Goal: Task Accomplishment & Management: Manage account settings

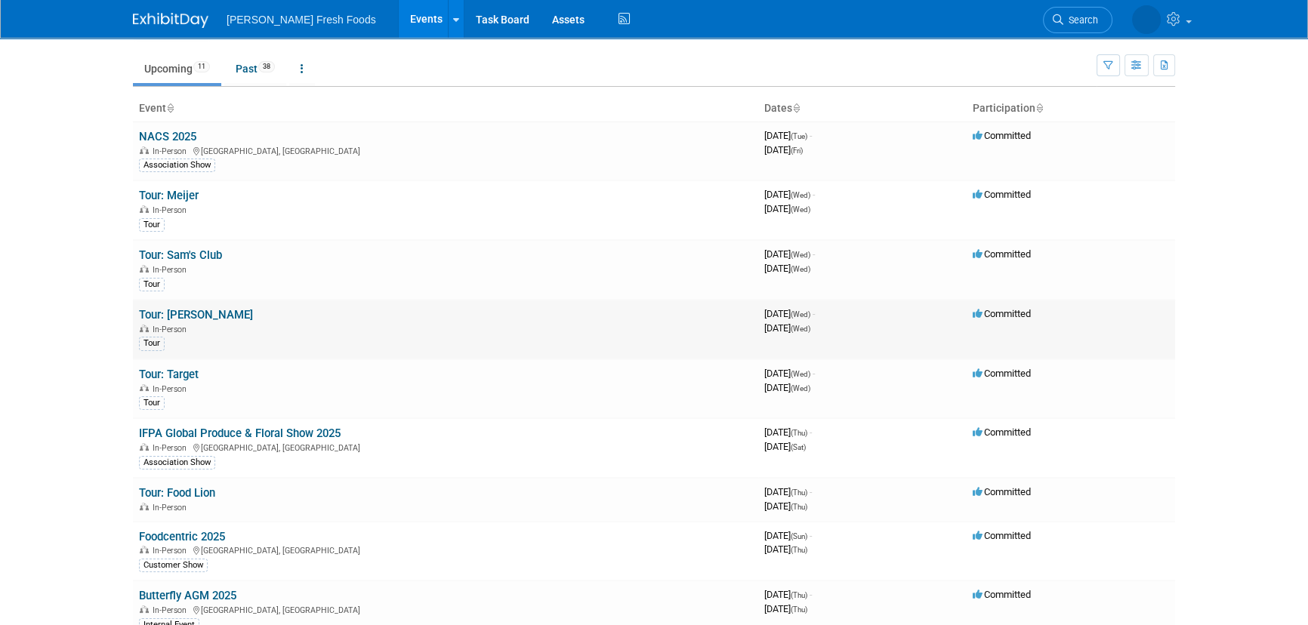
scroll to position [43, 0]
click at [249, 87] on div "Add Event How to sync to an external calendar... New Event Duplicate Event Warn…" at bounding box center [654, 400] width 1065 height 810
click at [249, 79] on link "Past 38" at bounding box center [255, 68] width 62 height 29
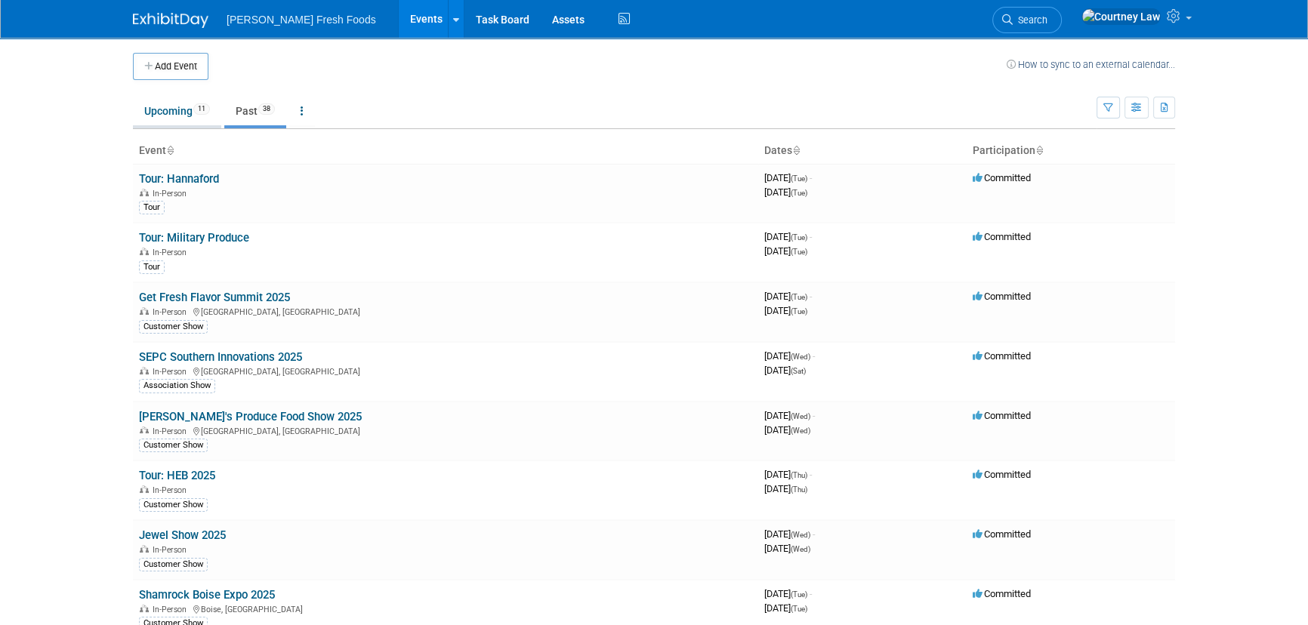
click at [202, 114] on link "Upcoming 11" at bounding box center [177, 111] width 88 height 29
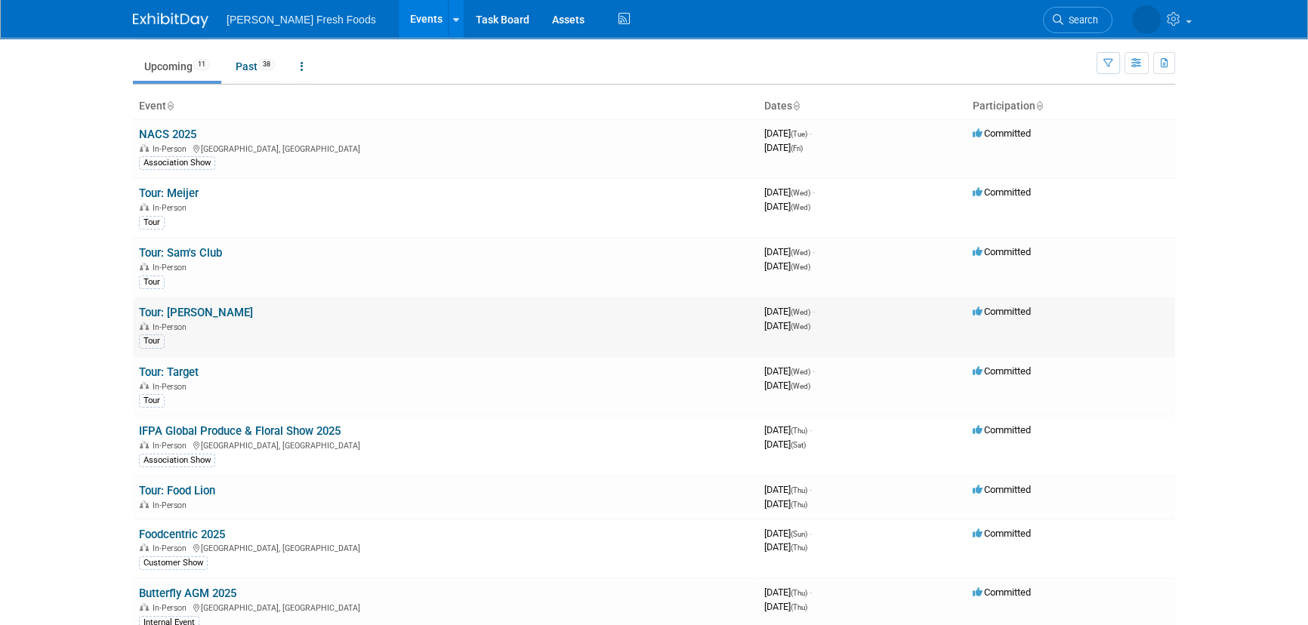
scroll to position [45, 0]
click at [175, 486] on link "Tour: Food Lion" at bounding box center [177, 490] width 76 height 14
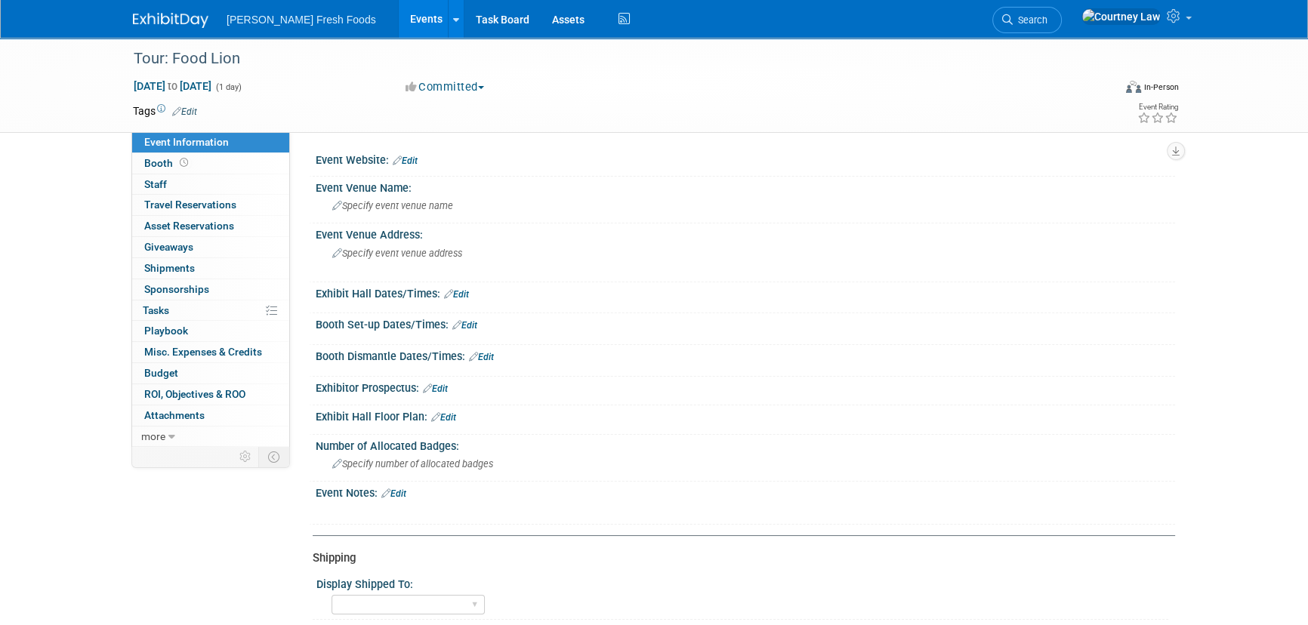
scroll to position [581, 0]
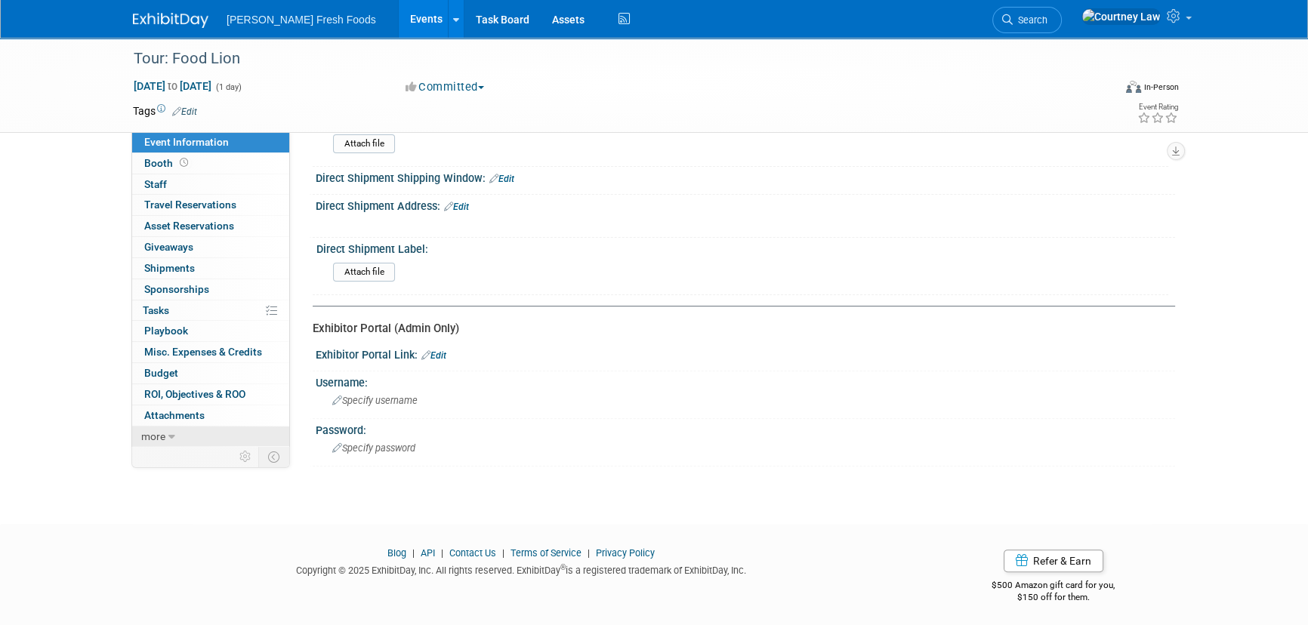
click at [141, 438] on span "more" at bounding box center [153, 437] width 24 height 12
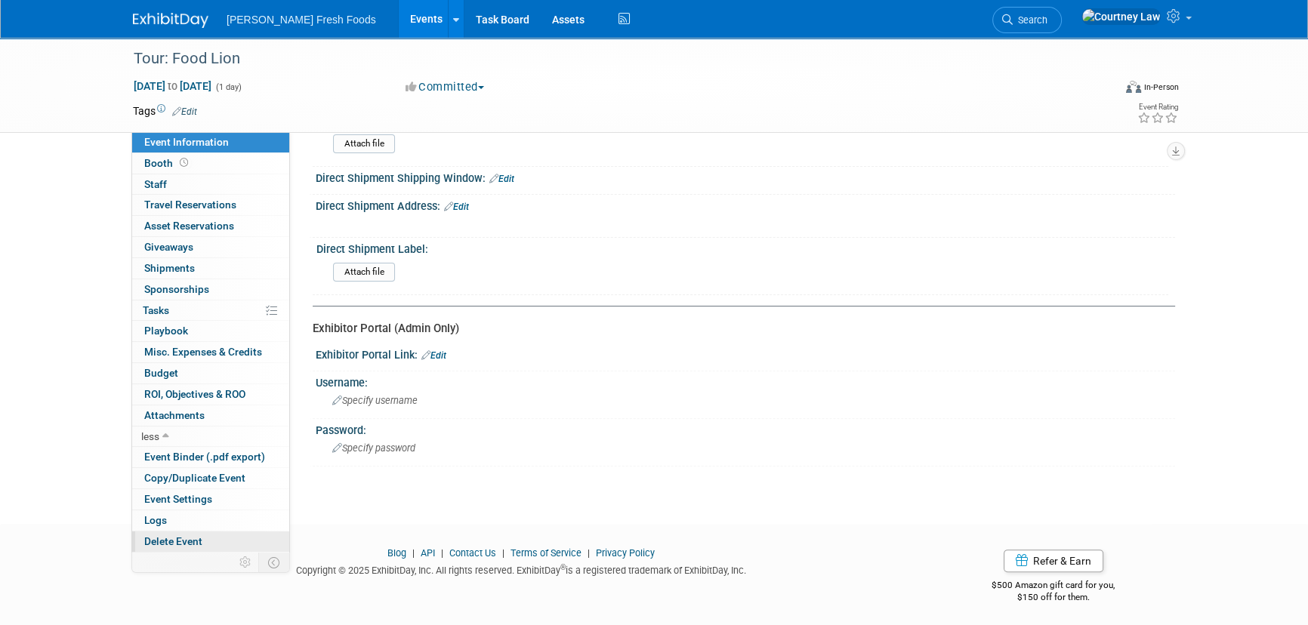
click at [187, 536] on span "Delete Event" at bounding box center [173, 542] width 58 height 12
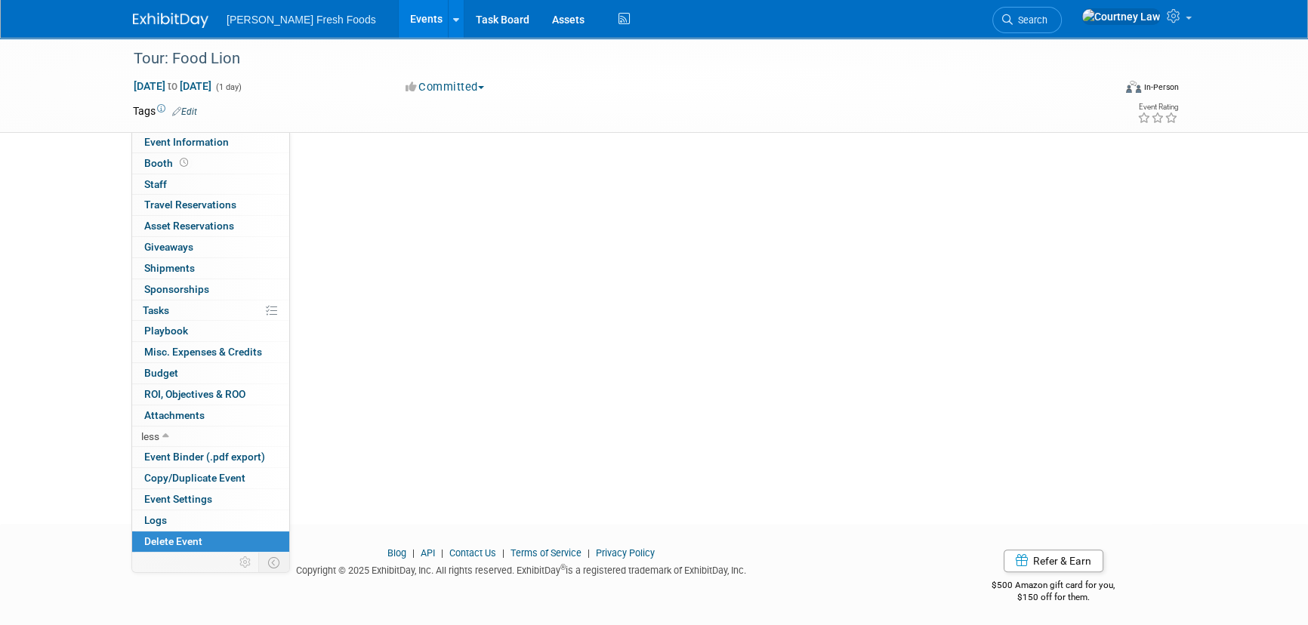
scroll to position [0, 0]
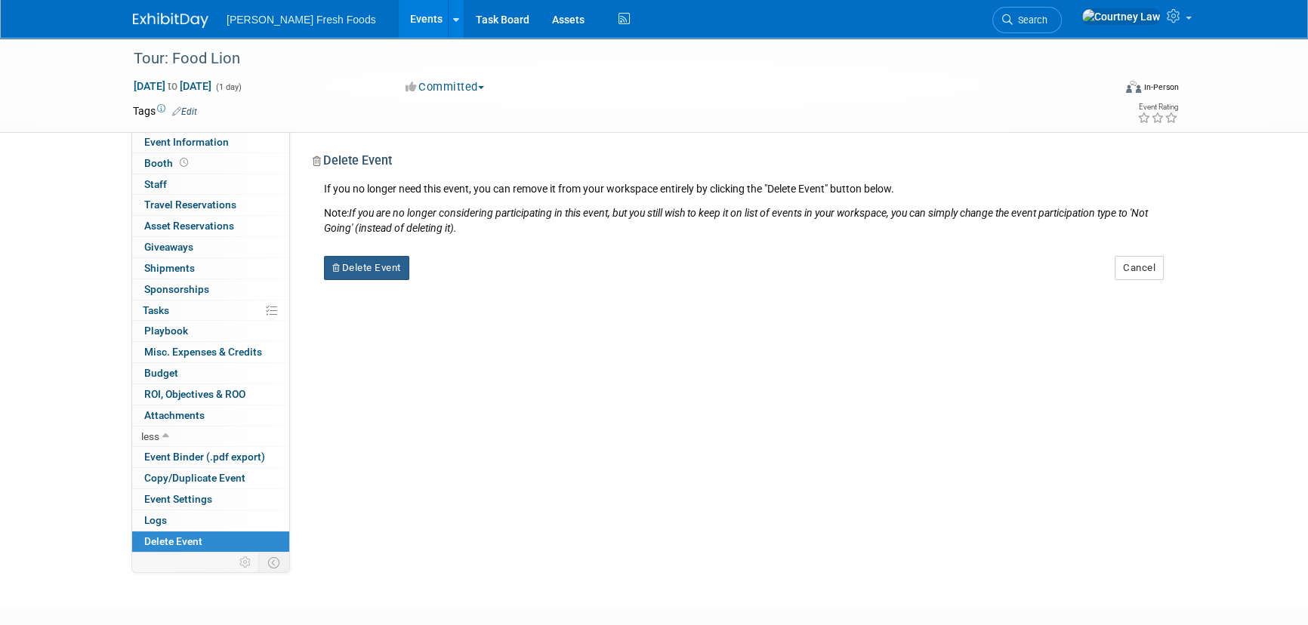
click at [388, 274] on button "Delete Event" at bounding box center [366, 268] width 85 height 24
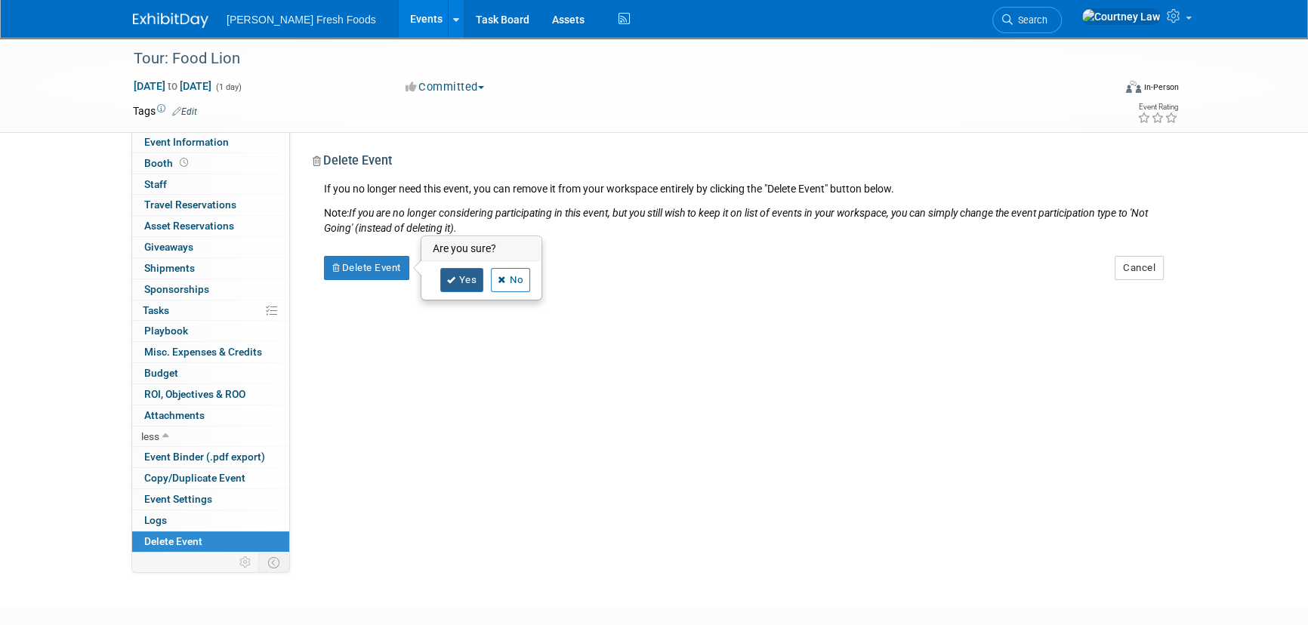
click at [468, 282] on link "Yes" at bounding box center [462, 280] width 44 height 24
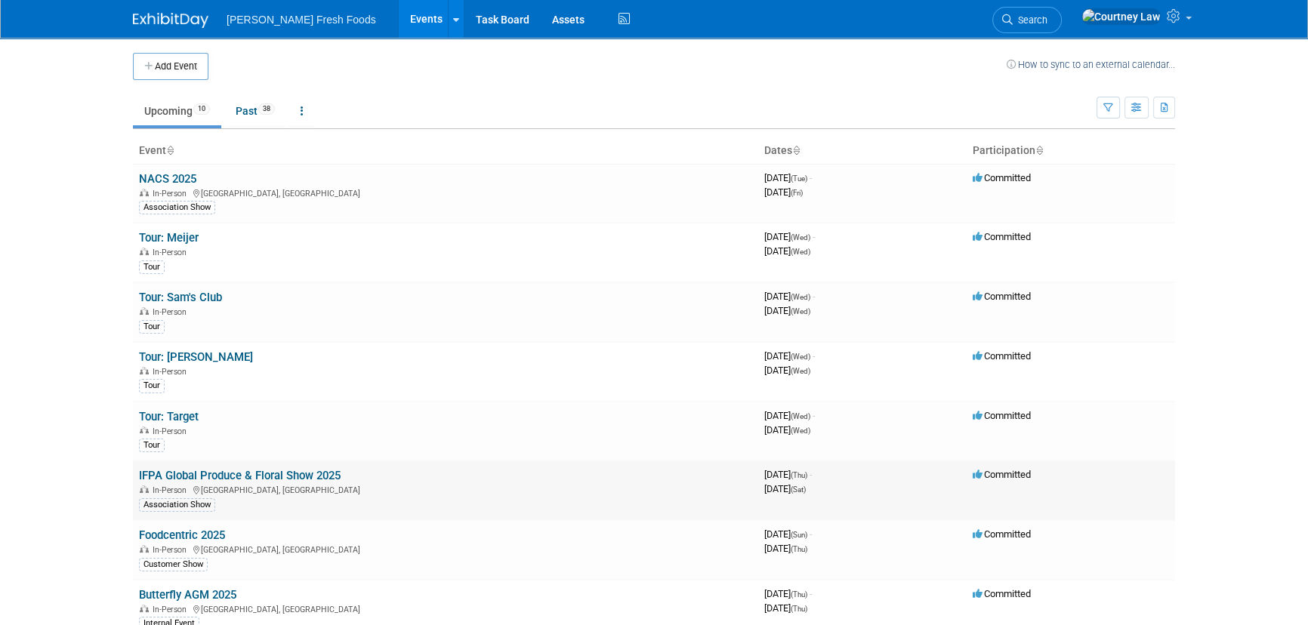
click at [188, 476] on link "IFPA Global Produce & Floral Show 2025" at bounding box center [240, 476] width 202 height 14
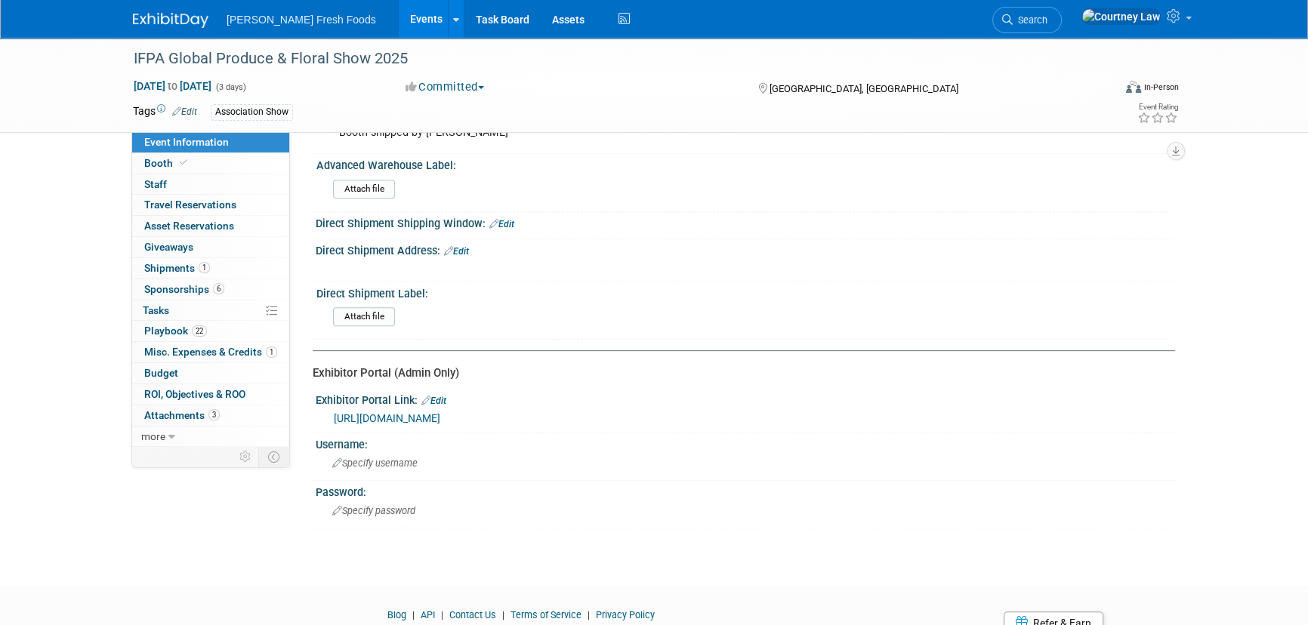
scroll to position [835, 0]
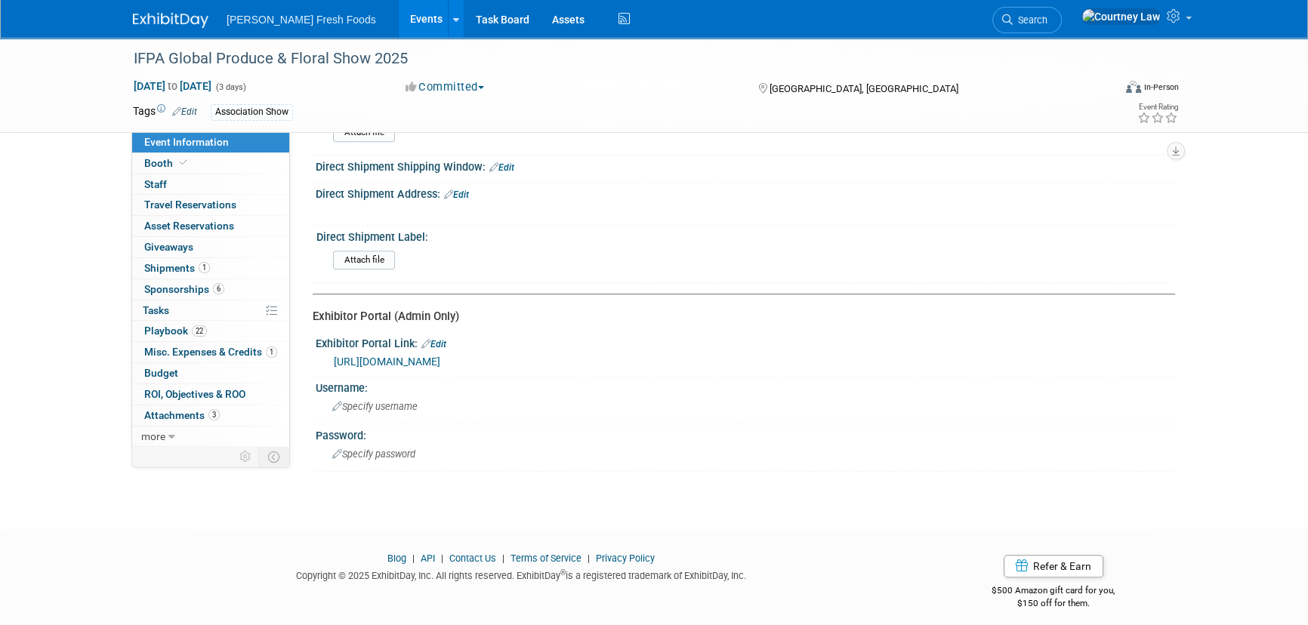
drag, startPoint x: 455, startPoint y: 344, endPoint x: 446, endPoint y: 349, distance: 11.2
click at [446, 354] on div "[URL][DOMAIN_NAME]" at bounding box center [749, 362] width 830 height 17
click at [440, 356] on link "[URL][DOMAIN_NAME]" at bounding box center [387, 362] width 107 height 12
